Goal: Information Seeking & Learning: Find specific fact

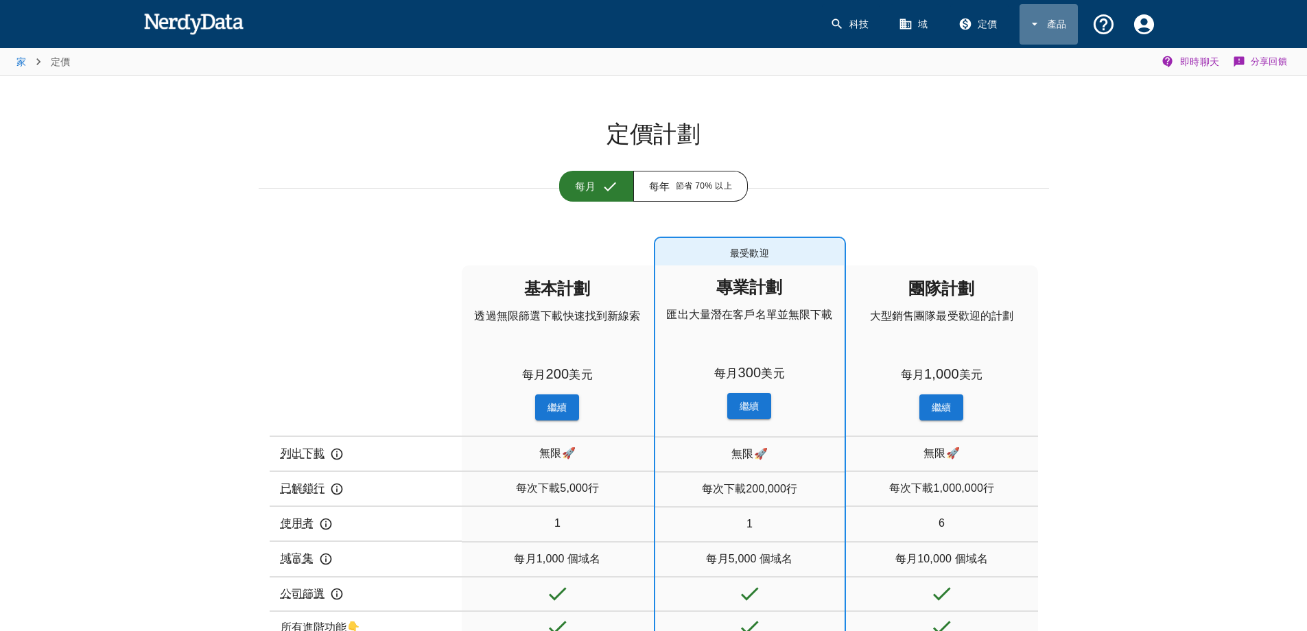
click at [1051, 27] on font "產品" at bounding box center [1057, 24] width 20 height 11
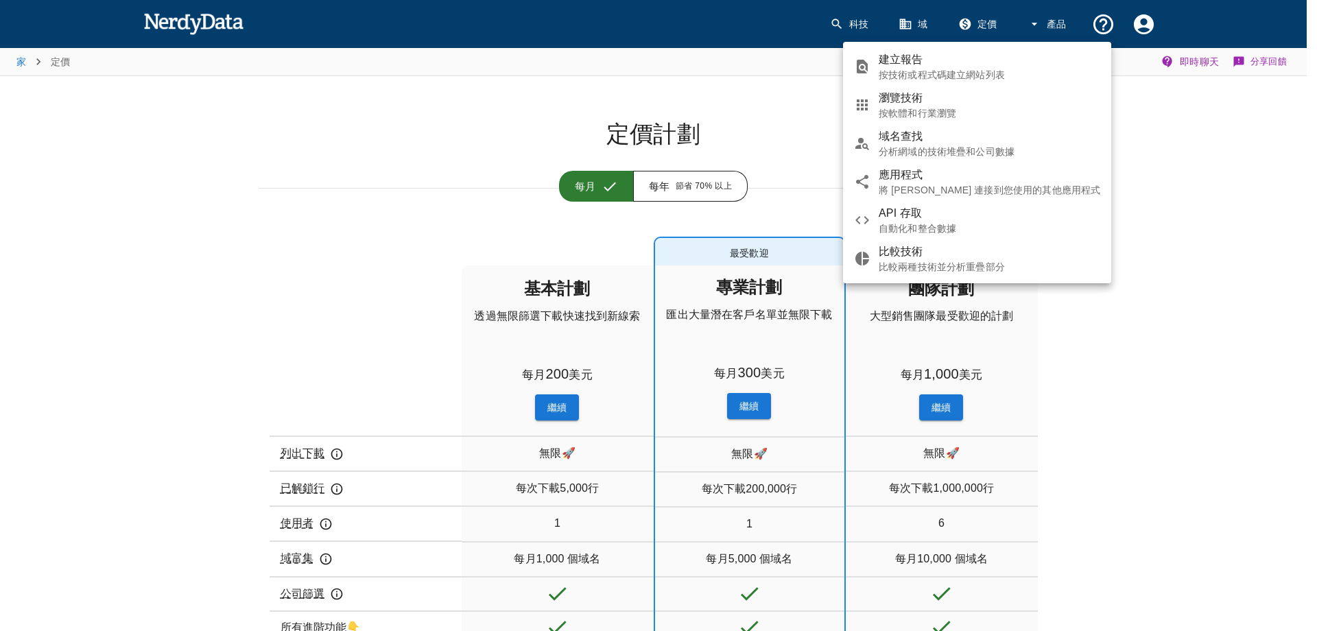
click at [1143, 28] on div at bounding box center [658, 315] width 1317 height 631
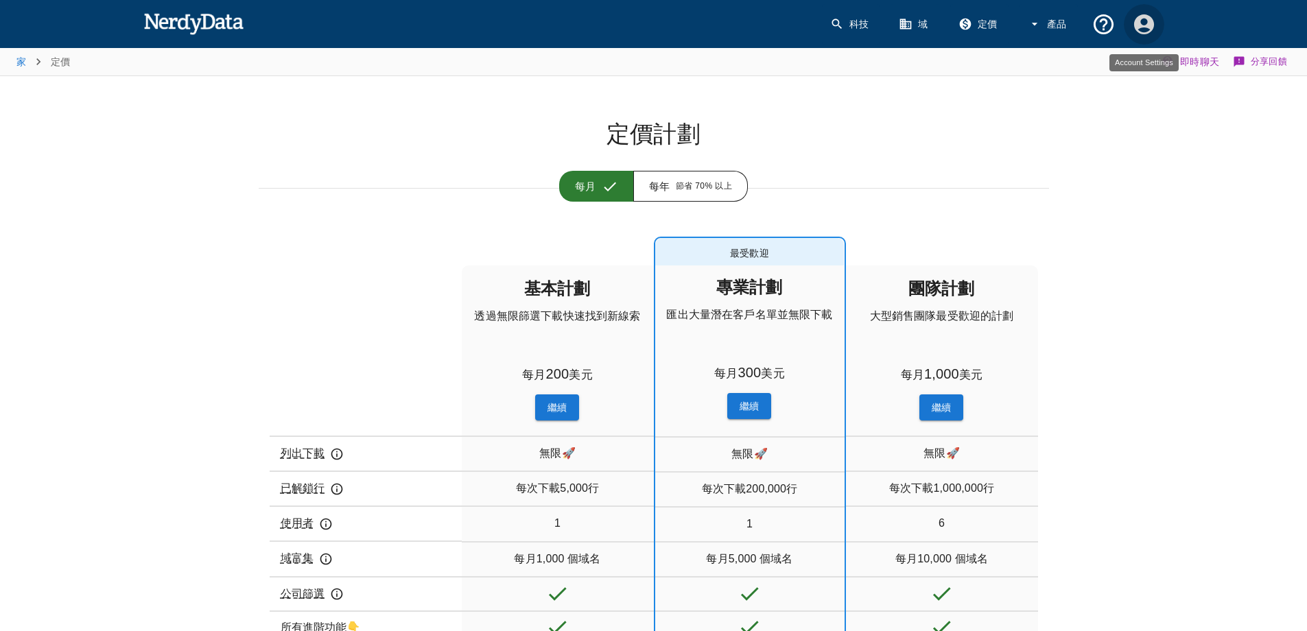
click at [1141, 34] on icon "帳戶設定" at bounding box center [1143, 24] width 20 height 20
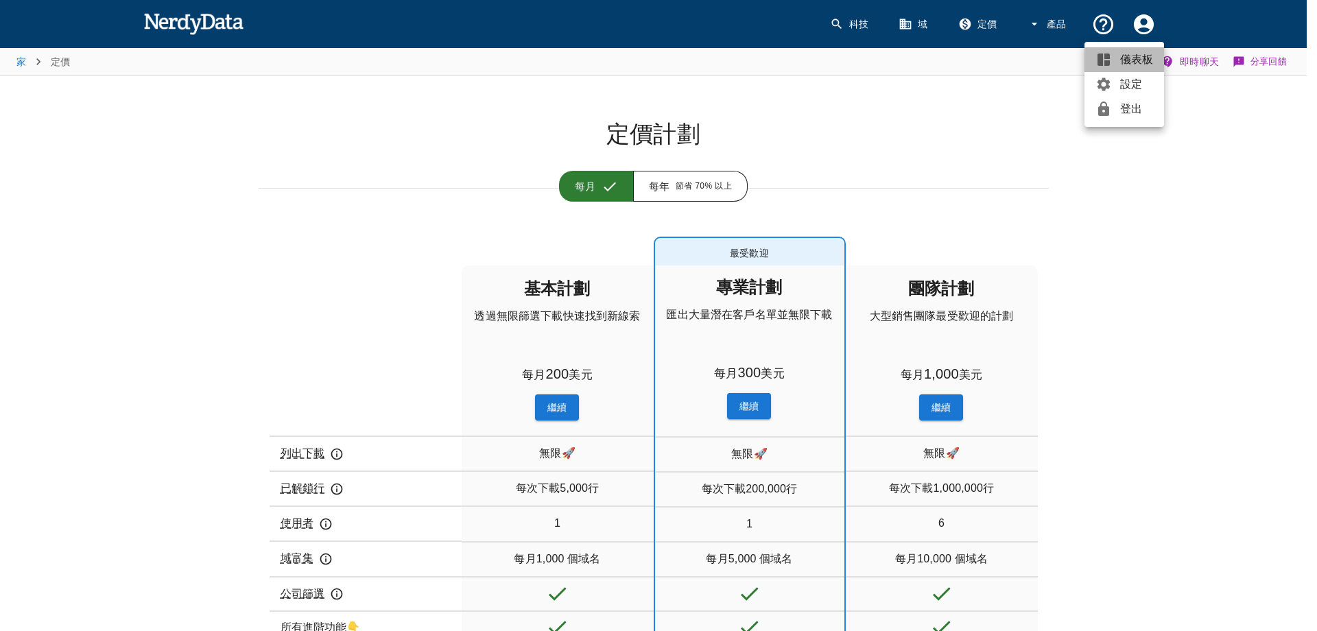
click at [1127, 58] on font "儀表板" at bounding box center [1136, 59] width 33 height 12
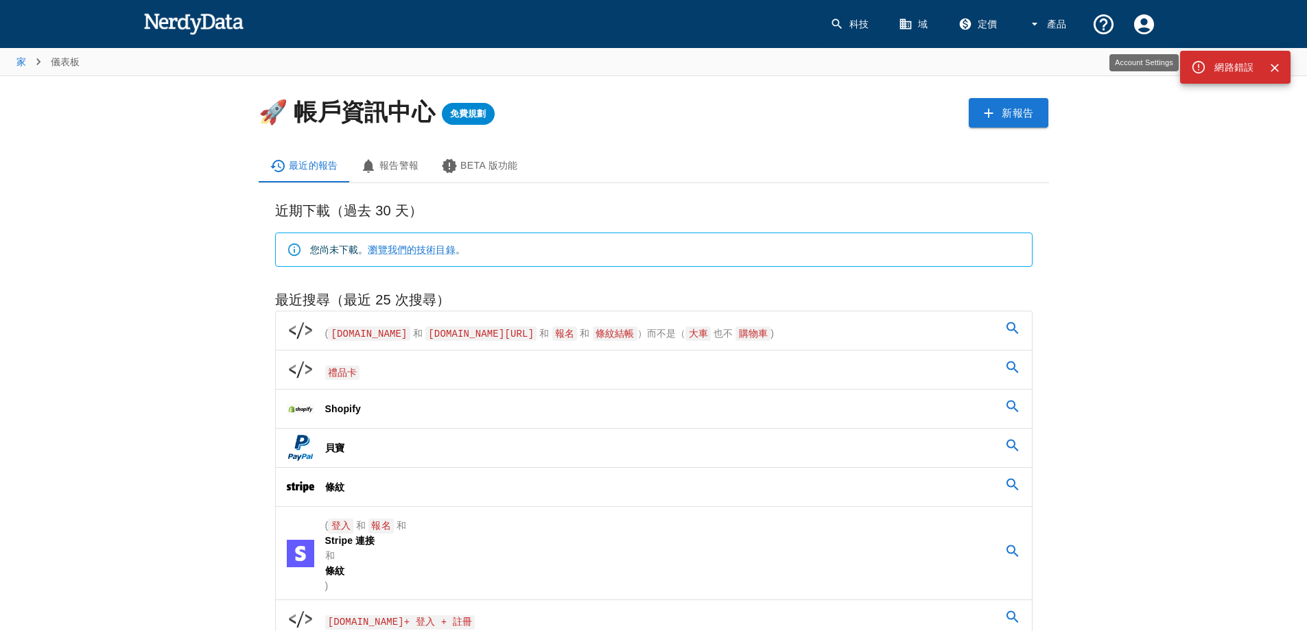
click at [1142, 18] on icon "帳戶設定" at bounding box center [1143, 24] width 20 height 20
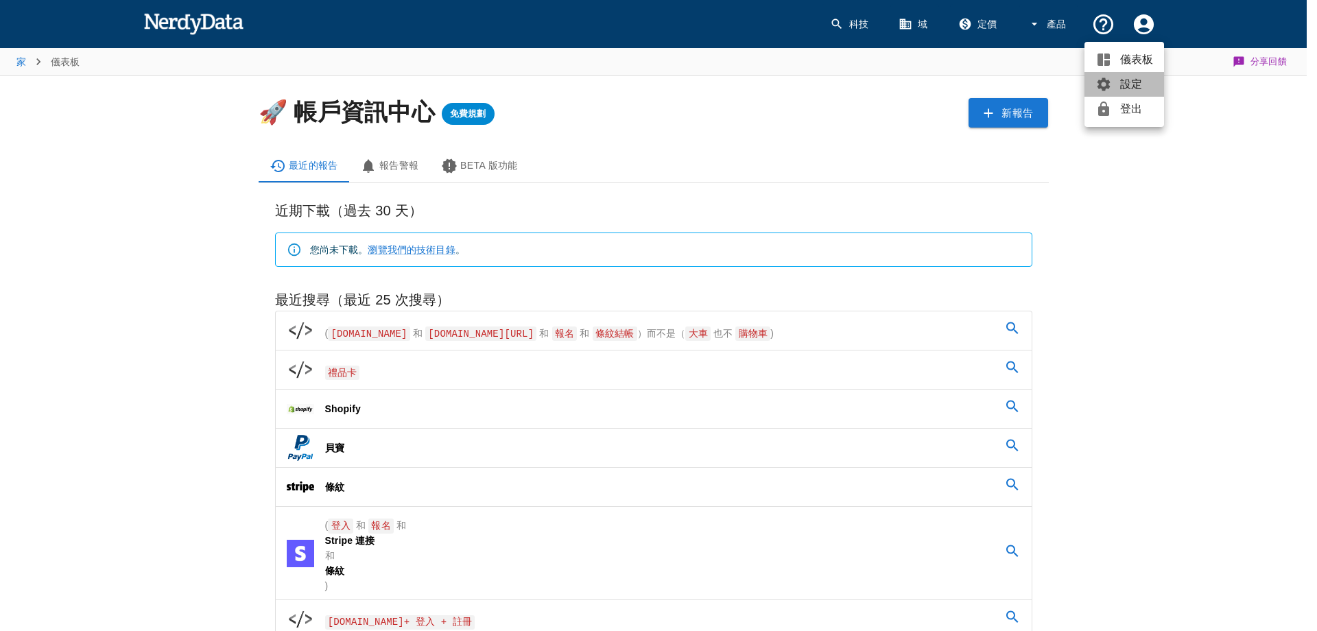
click at [1130, 88] on font "設定" at bounding box center [1131, 84] width 22 height 12
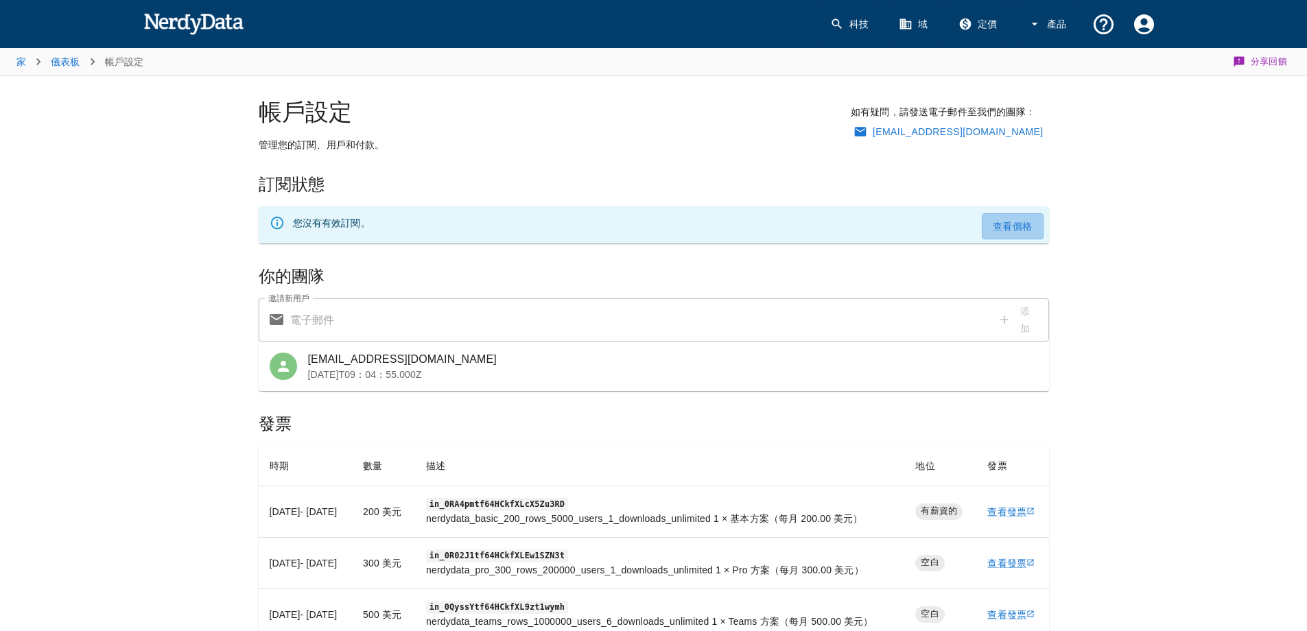
click at [1012, 220] on font "查看價格" at bounding box center [1012, 226] width 40 height 18
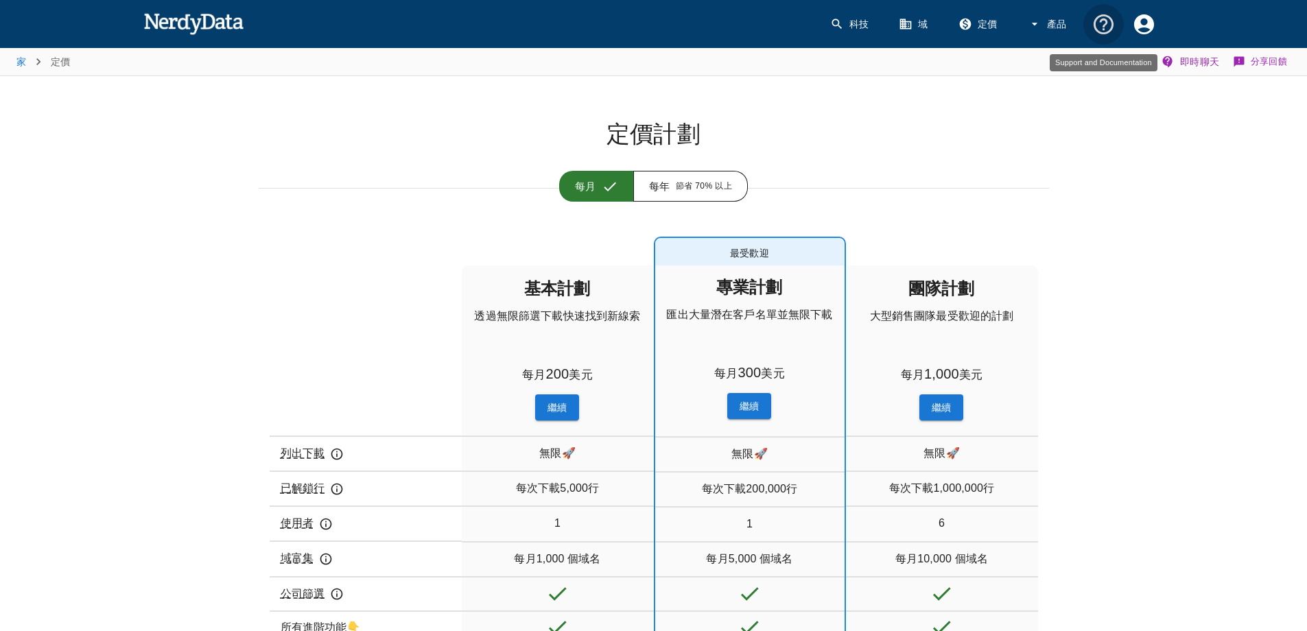
click at [1097, 23] on icon "支援和文檔" at bounding box center [1103, 24] width 24 height 24
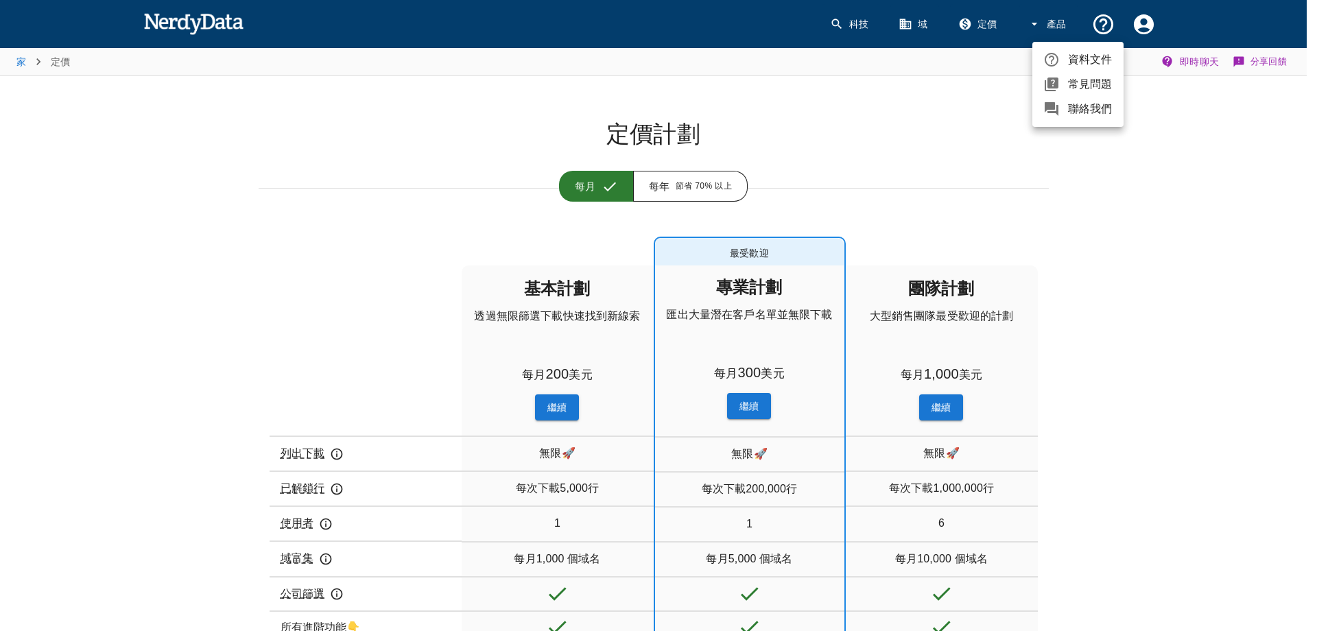
click at [1142, 28] on div at bounding box center [658, 315] width 1317 height 631
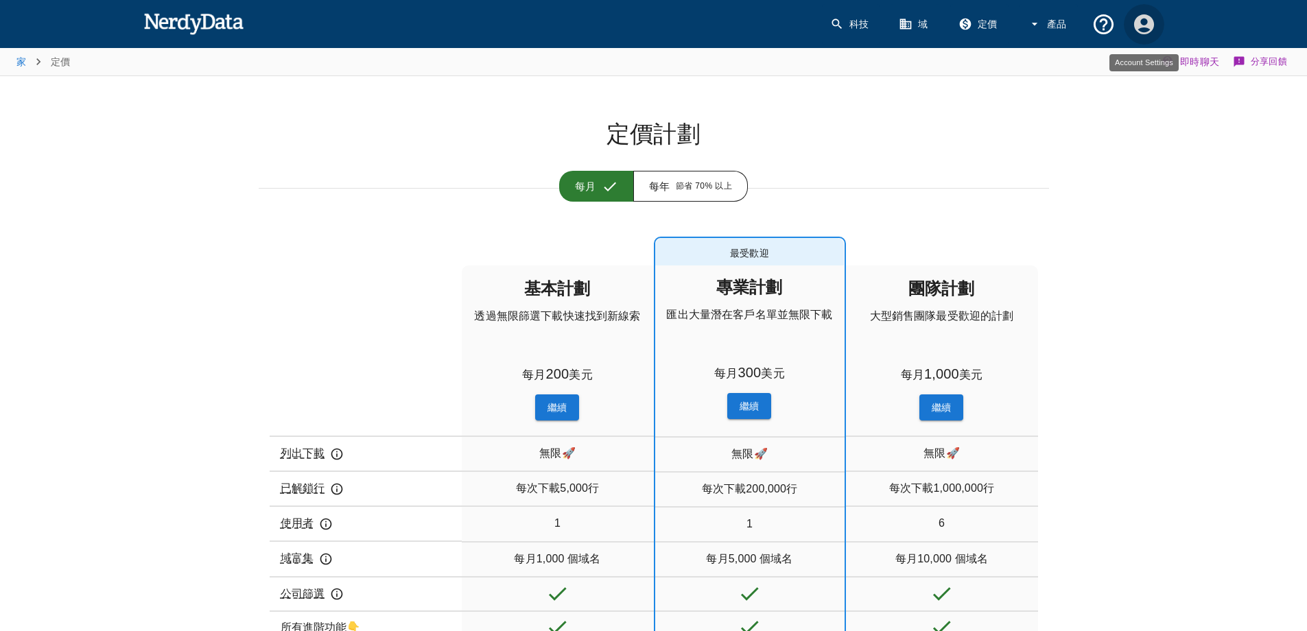
click at [1136, 23] on icon "帳戶設定" at bounding box center [1143, 24] width 20 height 20
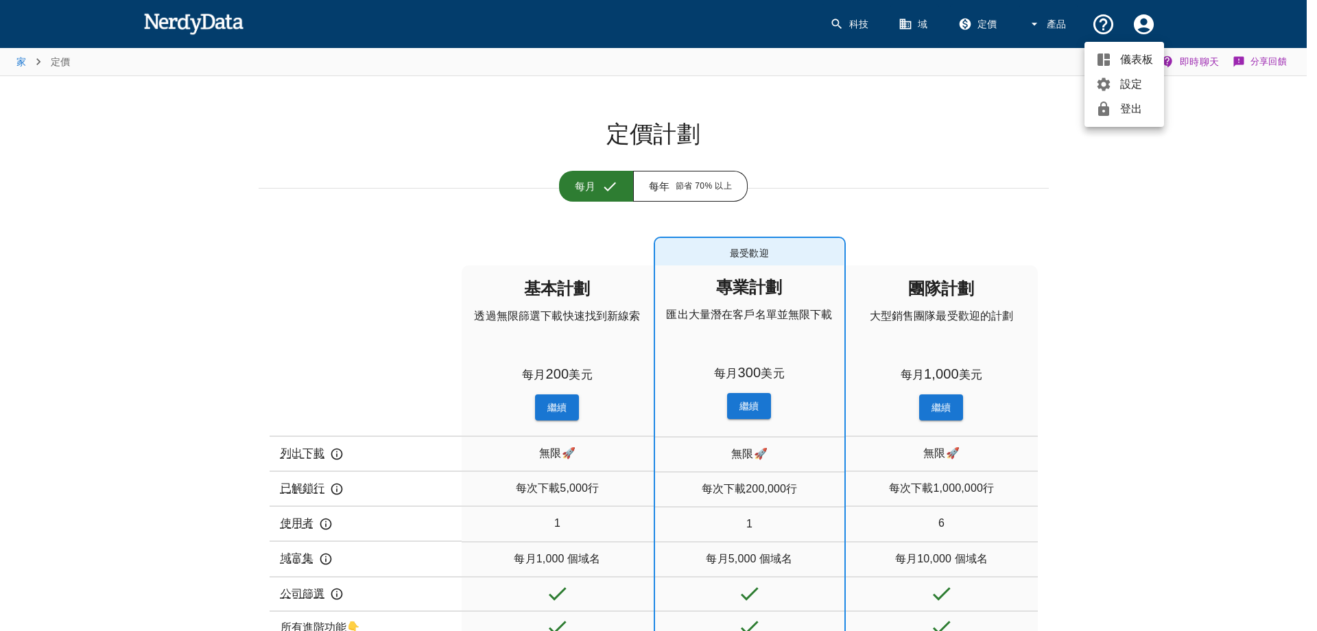
click at [1121, 56] on font "儀表板" at bounding box center [1136, 59] width 33 height 12
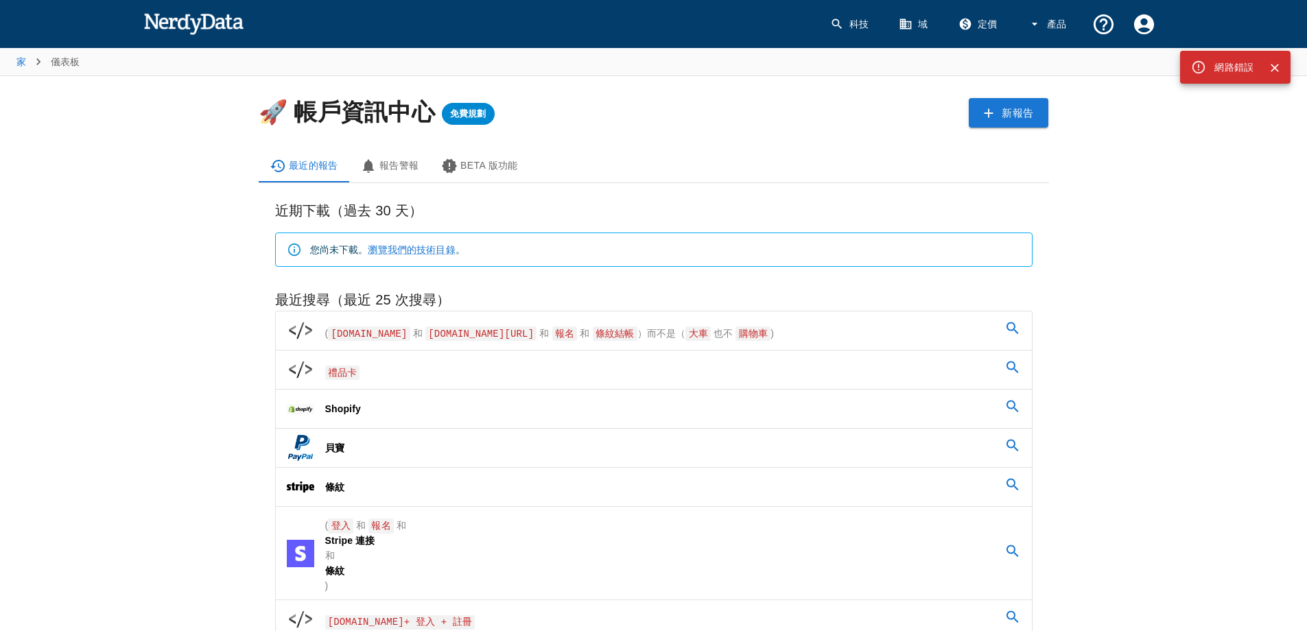
click at [859, 25] on font "科技" at bounding box center [859, 24] width 20 height 11
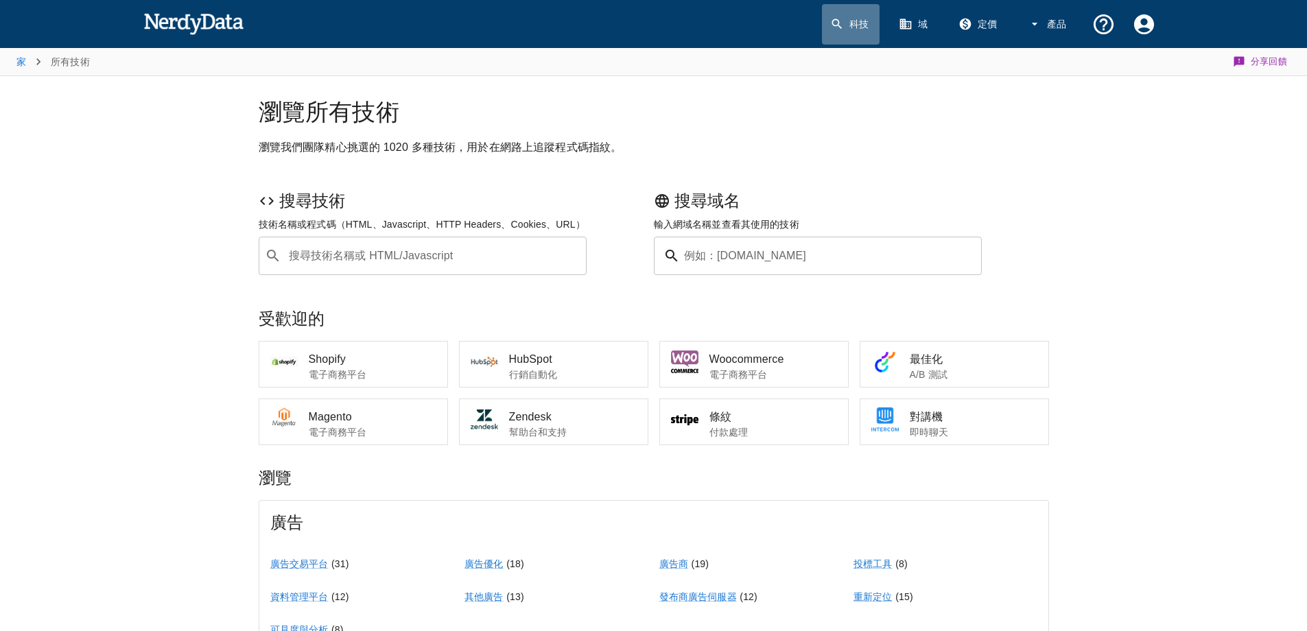
click at [840, 24] on icon at bounding box center [837, 24] width 14 height 14
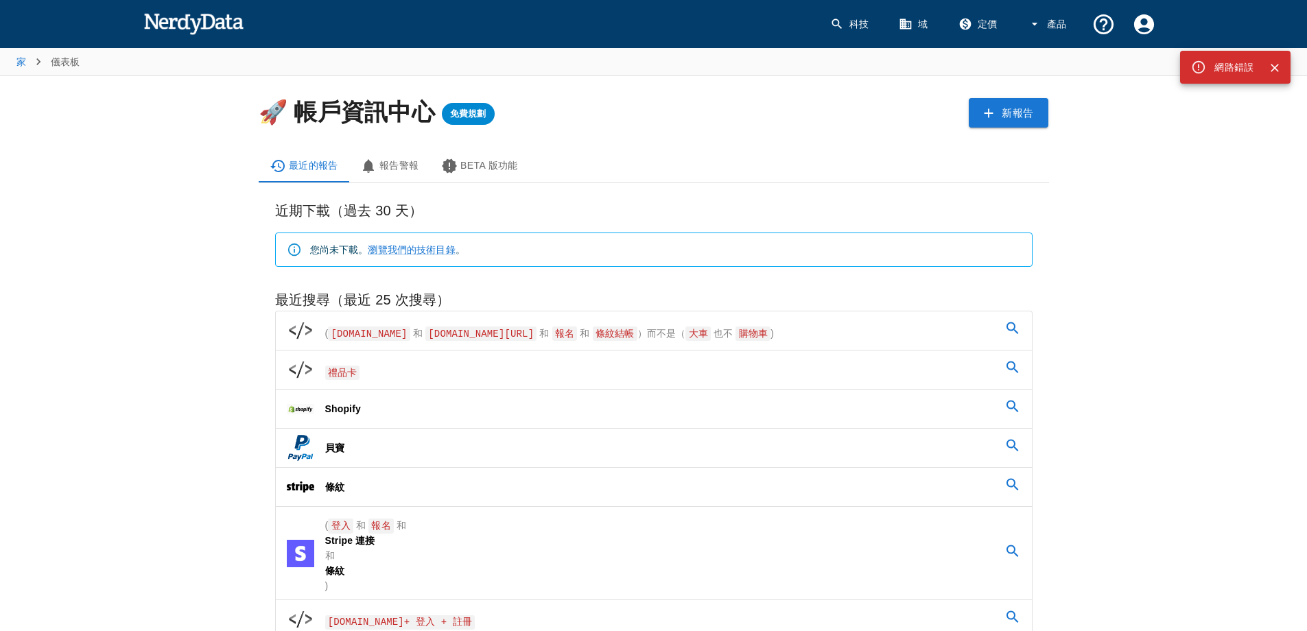
click at [1018, 119] on font "新報告" at bounding box center [1017, 113] width 32 height 19
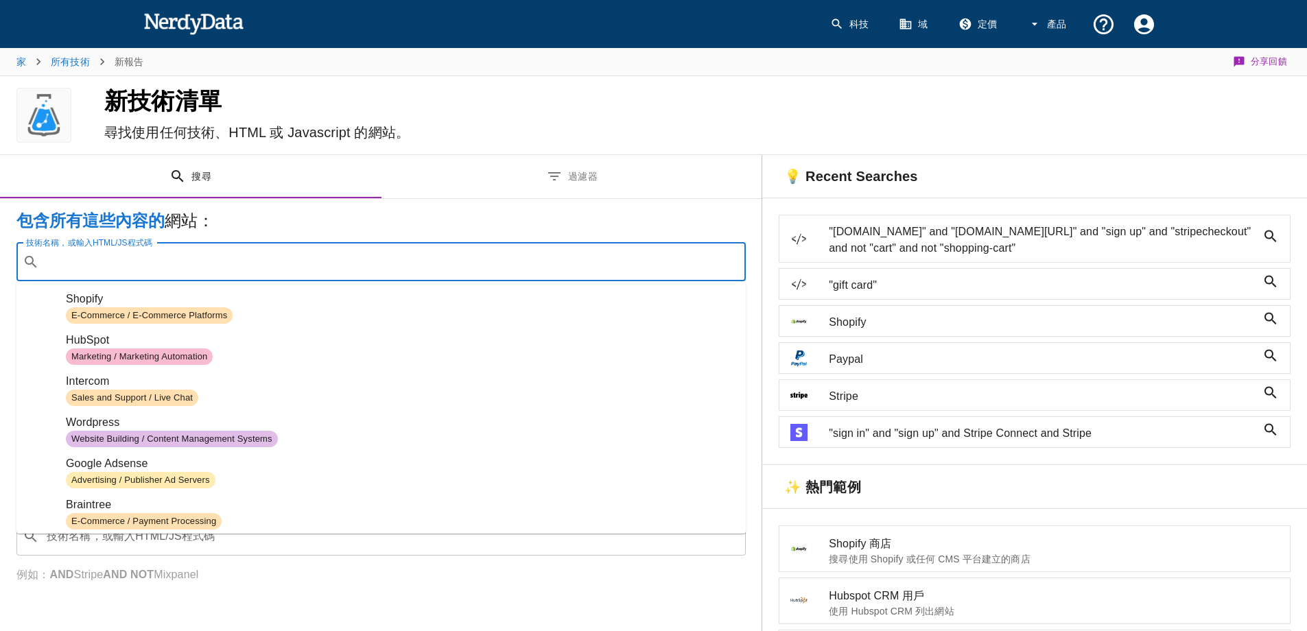
click at [112, 267] on input "技術名稱，或輸入HTML/JS程式碼" at bounding box center [392, 262] width 695 height 26
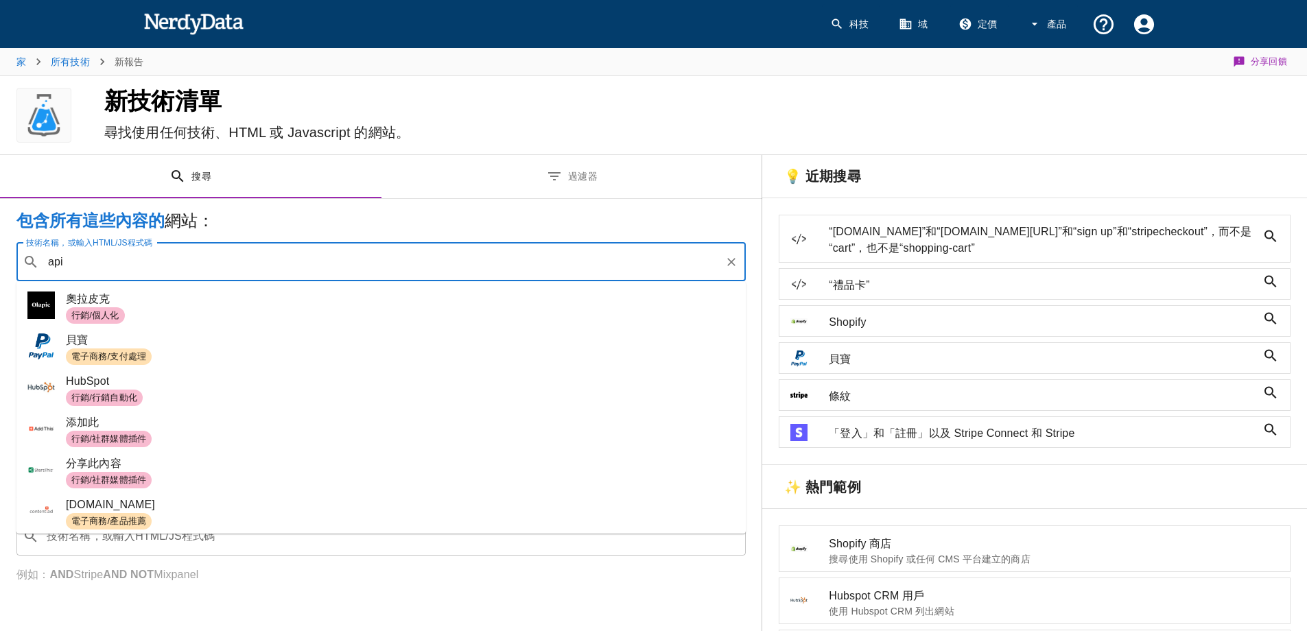
click at [474, 252] on input "api" at bounding box center [382, 262] width 674 height 26
click at [596, 264] on input "api" at bounding box center [382, 262] width 674 height 26
click at [335, 261] on input "api" at bounding box center [382, 262] width 674 height 26
type input "api"
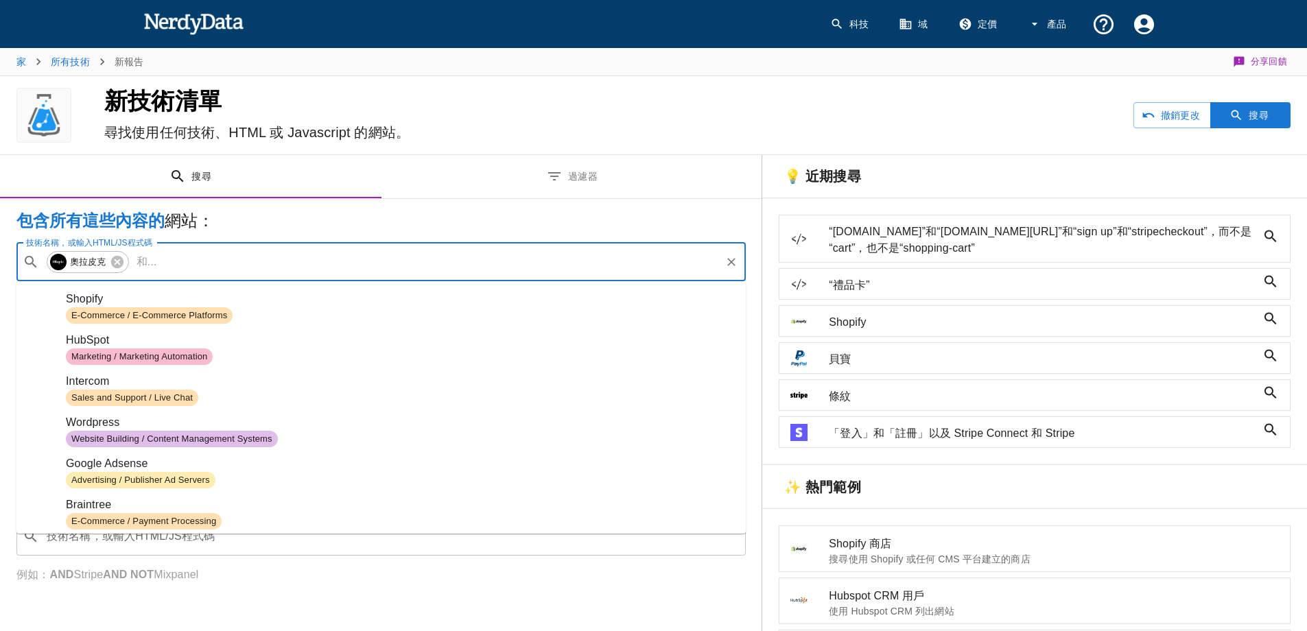
click at [298, 255] on input "技術名稱，或輸入HTML/JS程式碼" at bounding box center [441, 262] width 557 height 26
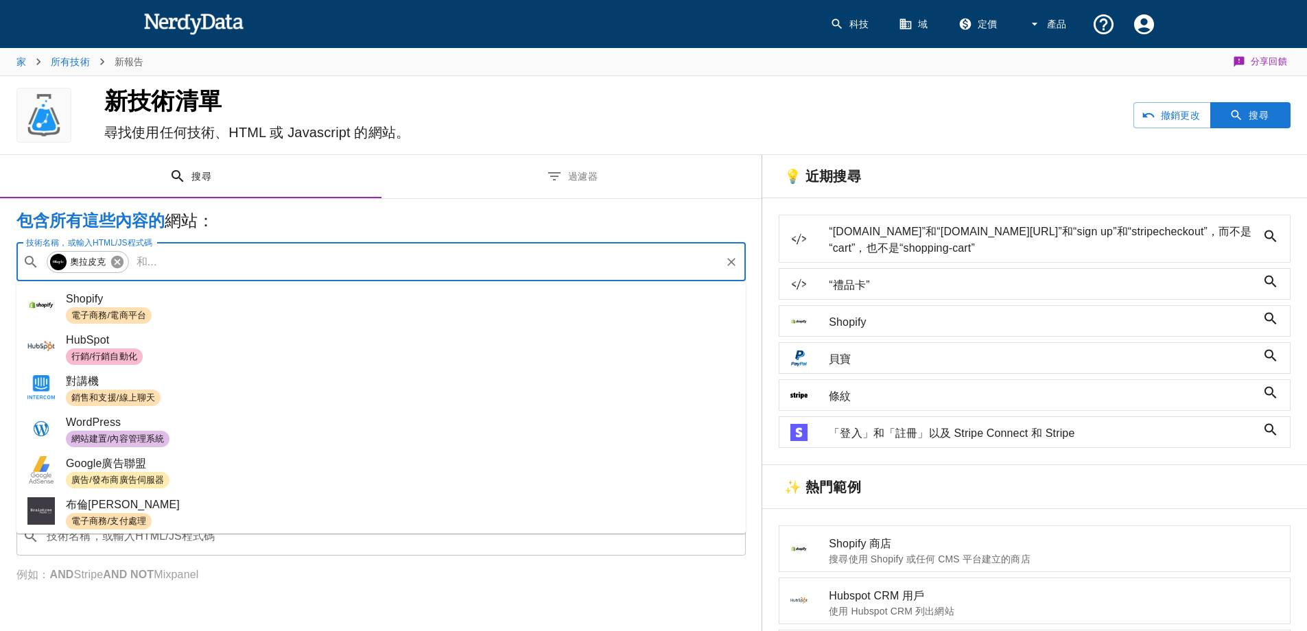
click at [110, 263] on icon at bounding box center [117, 261] width 15 height 15
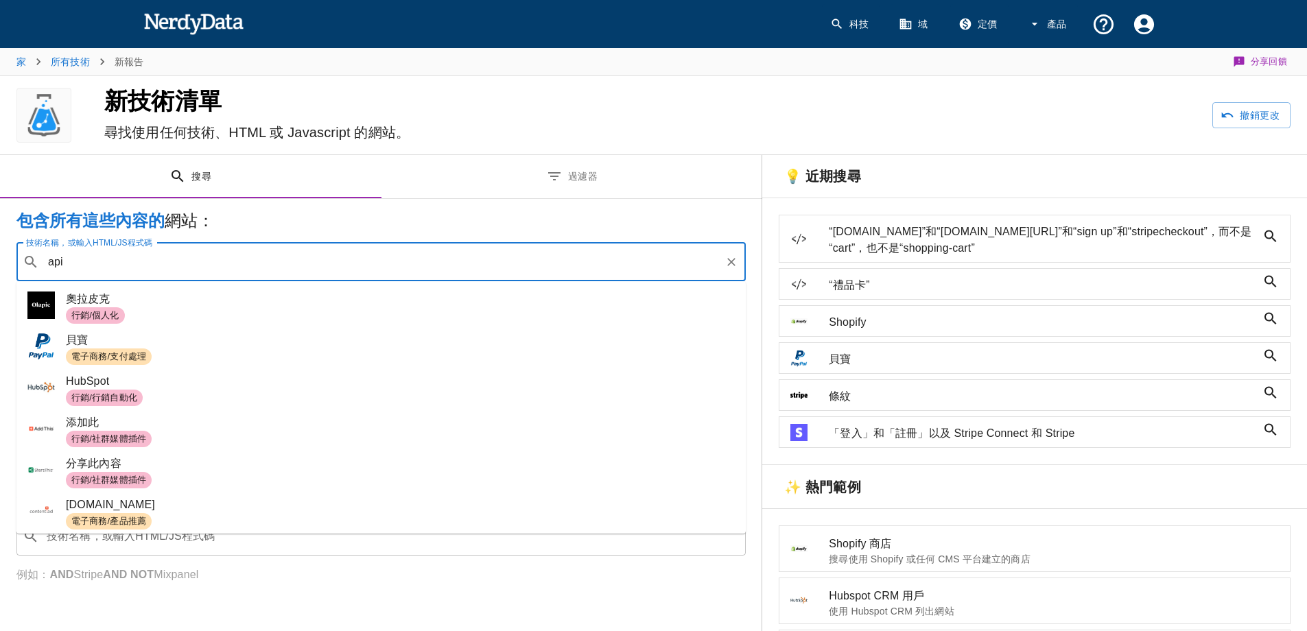
type input "api"
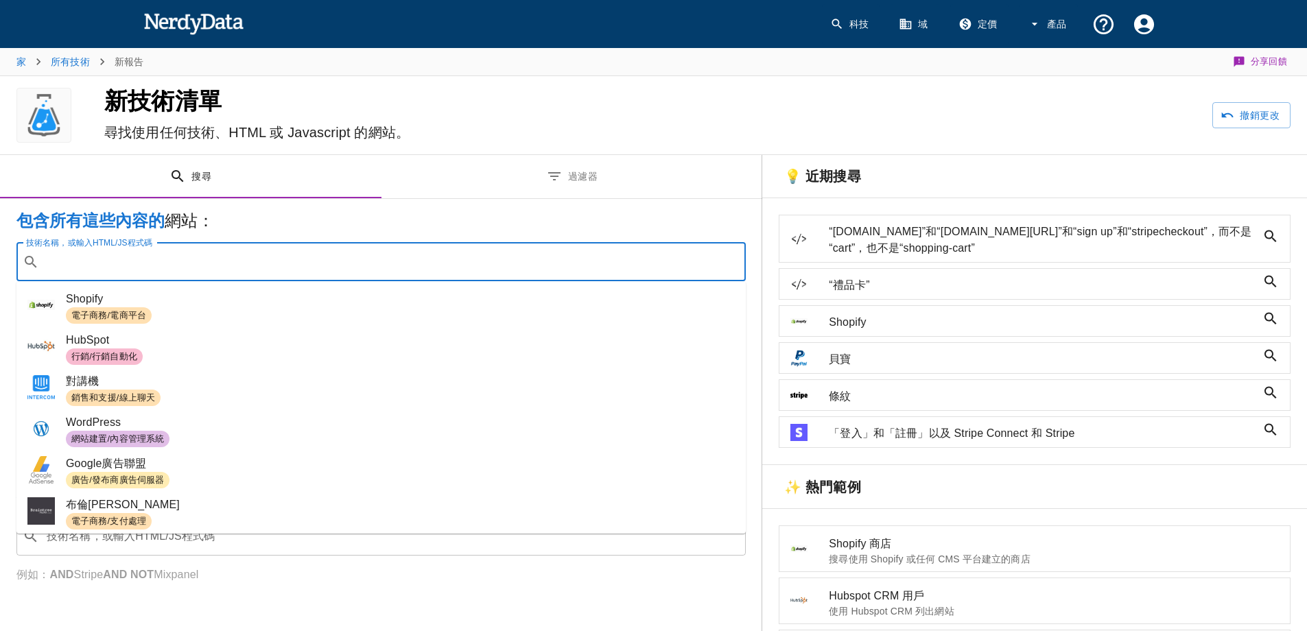
click at [121, 265] on input "技術名稱，或輸入HTML/JS程式碼" at bounding box center [392, 262] width 695 height 26
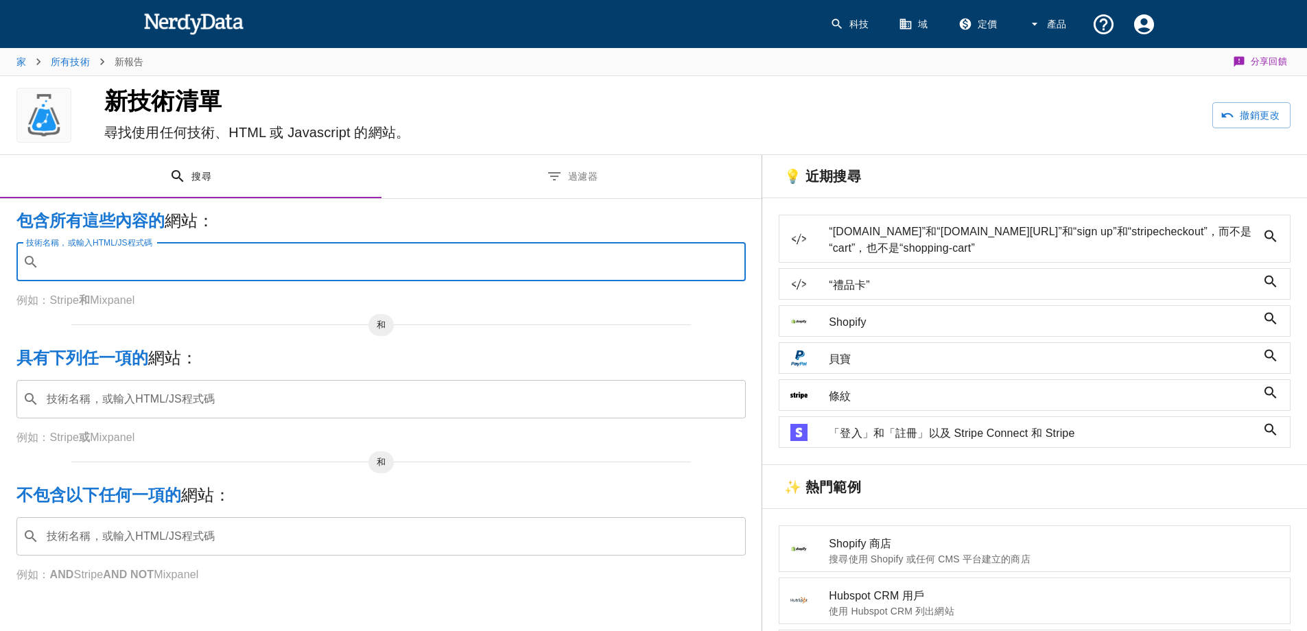
paste input "api_key"
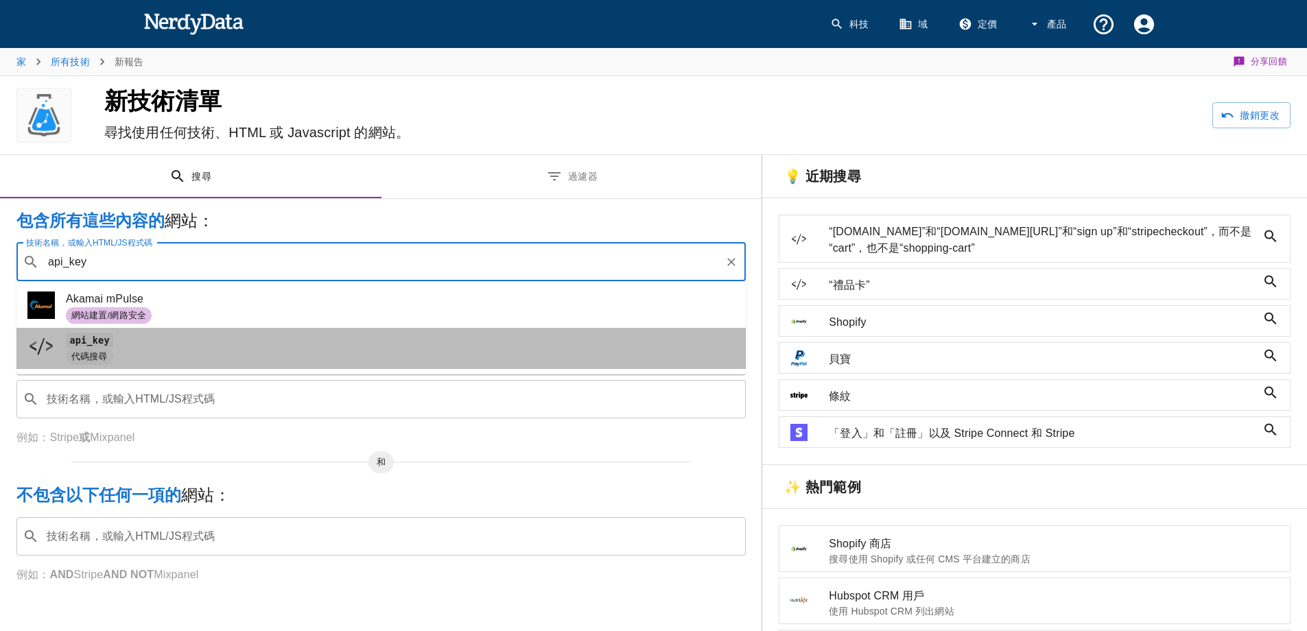
click at [118, 344] on span "api_key" at bounding box center [400, 340] width 669 height 16
type input "api_key"
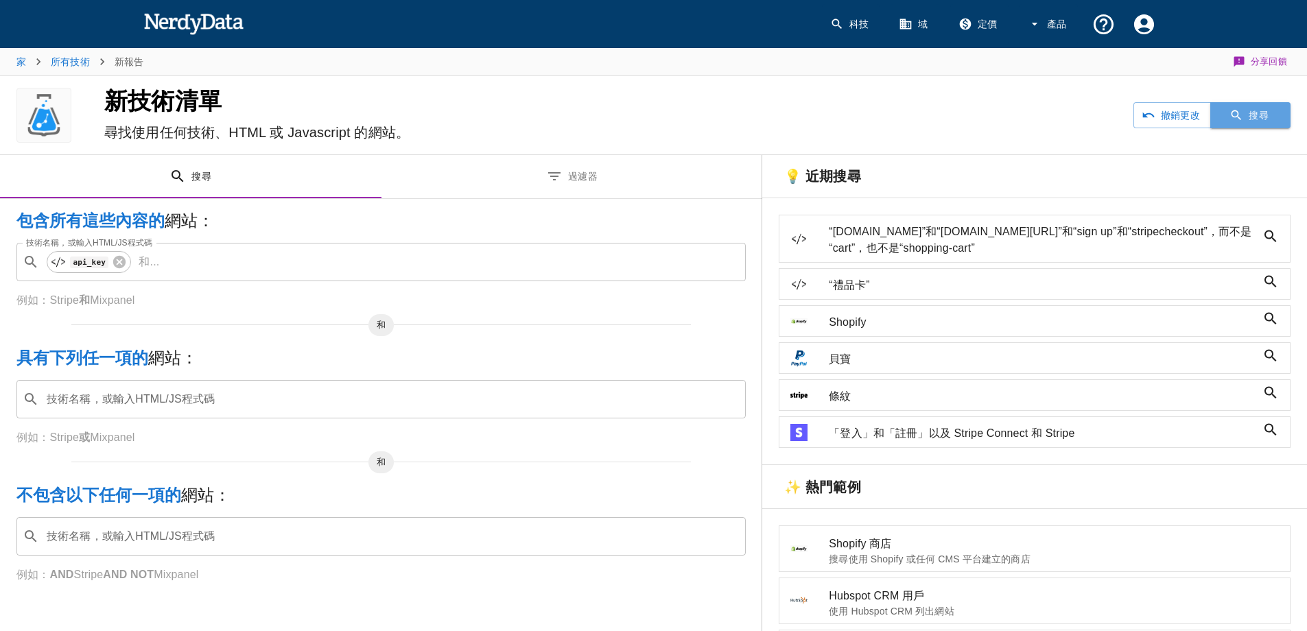
click at [1265, 119] on font "搜尋" at bounding box center [1258, 115] width 20 height 11
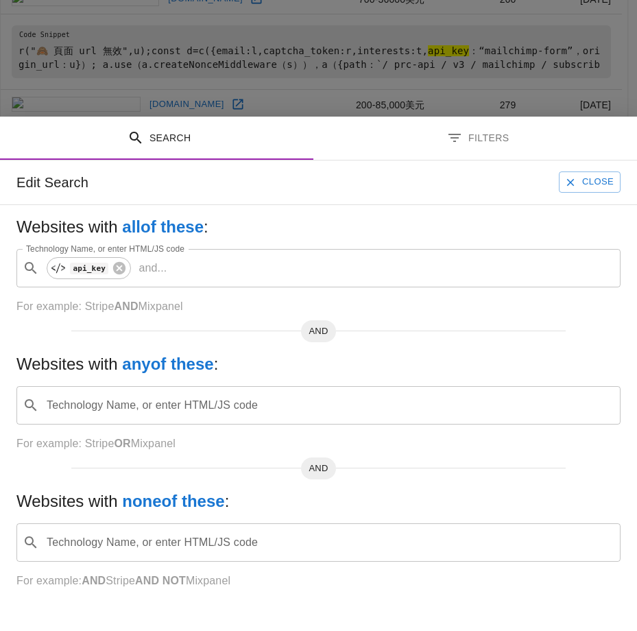
scroll to position [1374, 0]
